Goal: Transaction & Acquisition: Download file/media

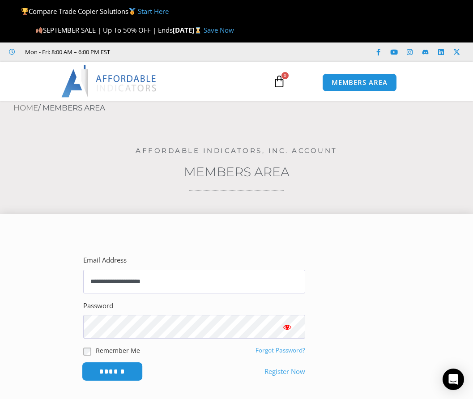
click at [114, 368] on input "******" at bounding box center [112, 371] width 61 height 19
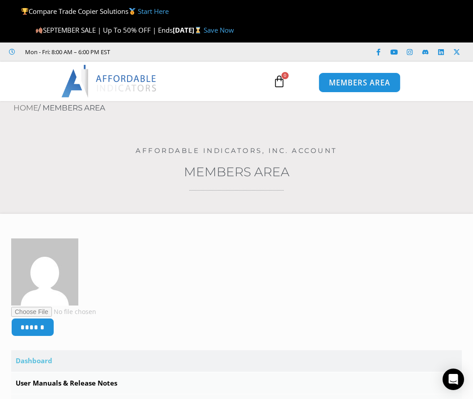
click at [356, 83] on span "MEMBERS AREA" at bounding box center [359, 83] width 61 height 8
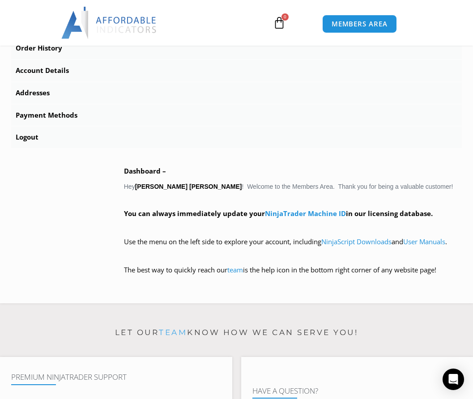
scroll to position [365, 0]
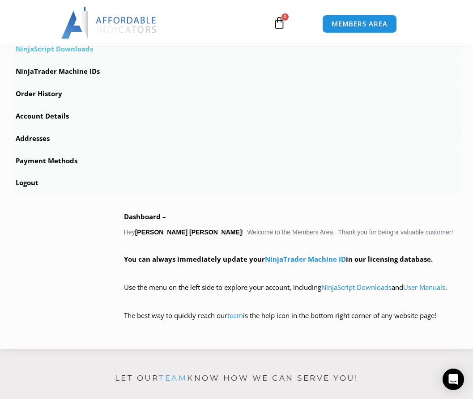
click at [47, 47] on link "NinjaScript Downloads" at bounding box center [236, 48] width 450 height 21
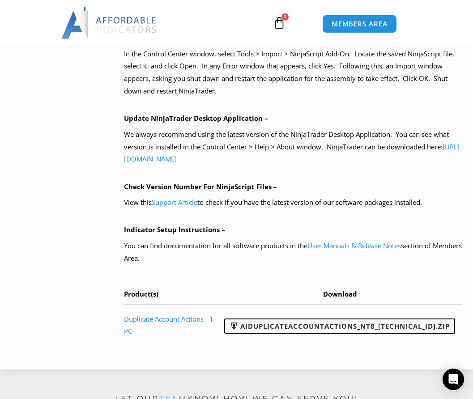
scroll to position [730, 0]
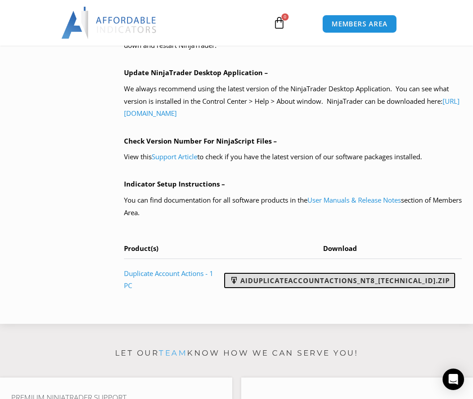
click at [358, 280] on link "AIDuplicateAccountActions_NT8_[TECHNICAL_ID].zip" at bounding box center [339, 280] width 231 height 15
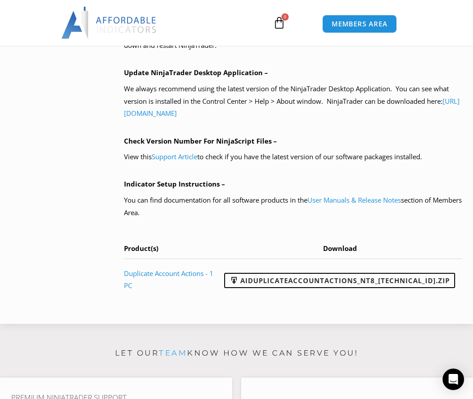
drag, startPoint x: 69, startPoint y: 81, endPoint x: 73, endPoint y: 121, distance: 40.0
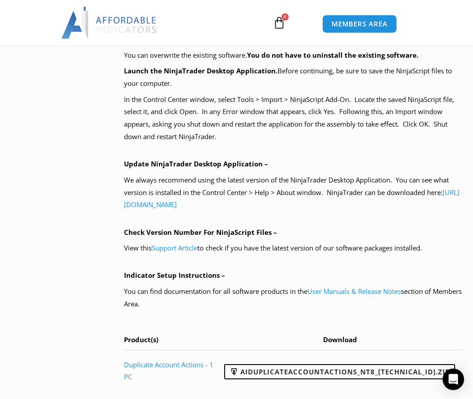
scroll to position [593, 0]
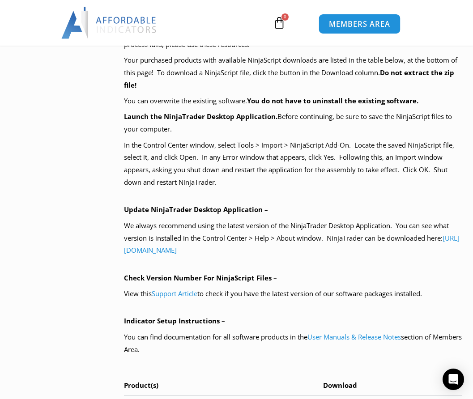
click at [352, 25] on span "MEMBERS AREA" at bounding box center [359, 24] width 61 height 8
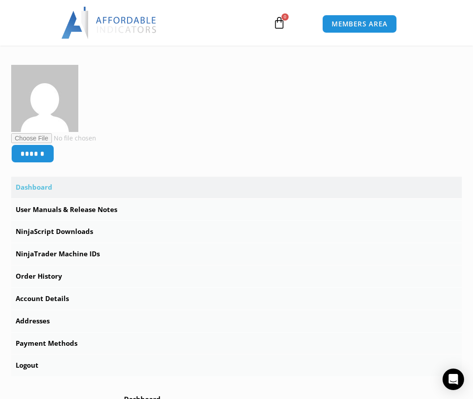
scroll to position [274, 0]
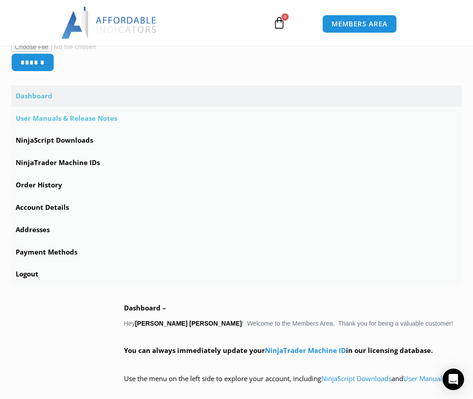
click at [65, 117] on link "User Manuals & Release Notes" at bounding box center [236, 118] width 450 height 21
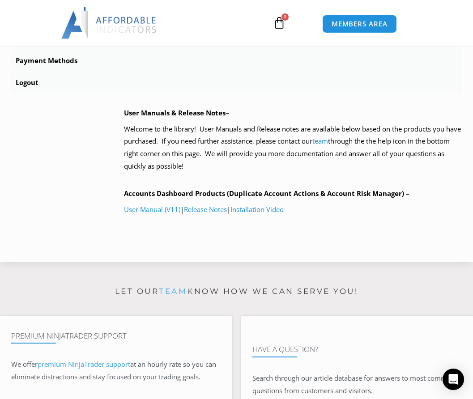
scroll to position [502, 0]
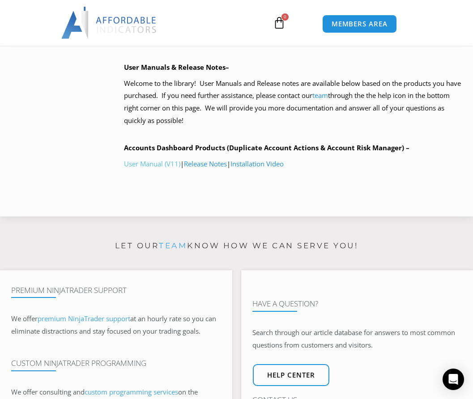
click at [142, 163] on link "User Manual (V11)" at bounding box center [152, 163] width 56 height 9
